Goal: Task Accomplishment & Management: Use online tool/utility

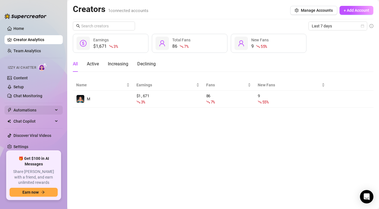
click at [49, 111] on span "Automations" at bounding box center [33, 110] width 40 height 9
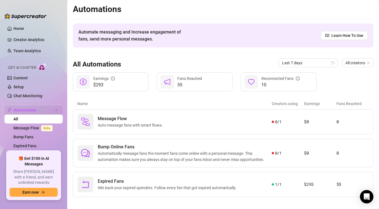
click at [50, 111] on span "Automations" at bounding box center [33, 110] width 40 height 9
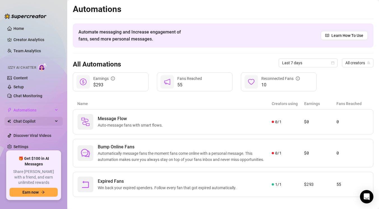
click at [50, 125] on span "Chat Copilot" at bounding box center [33, 121] width 40 height 9
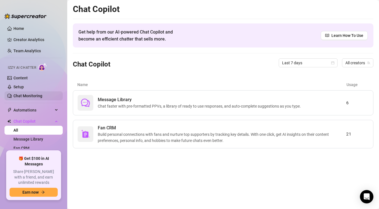
click at [42, 95] on link "Chat Monitoring" at bounding box center [27, 96] width 29 height 4
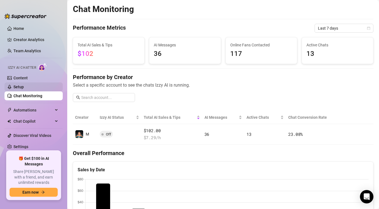
click at [24, 87] on link "Setup" at bounding box center [18, 87] width 10 height 4
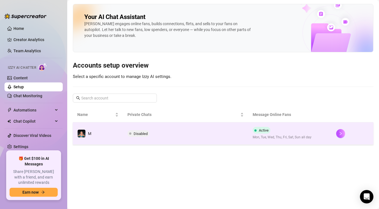
click at [192, 144] on td "Disabled" at bounding box center [185, 134] width 125 height 22
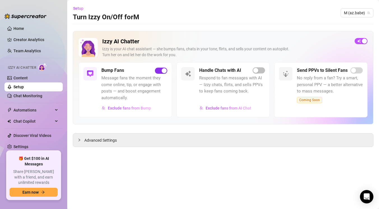
click at [164, 69] on div "button" at bounding box center [164, 70] width 5 height 5
